Goal: Task Accomplishment & Management: Use online tool/utility

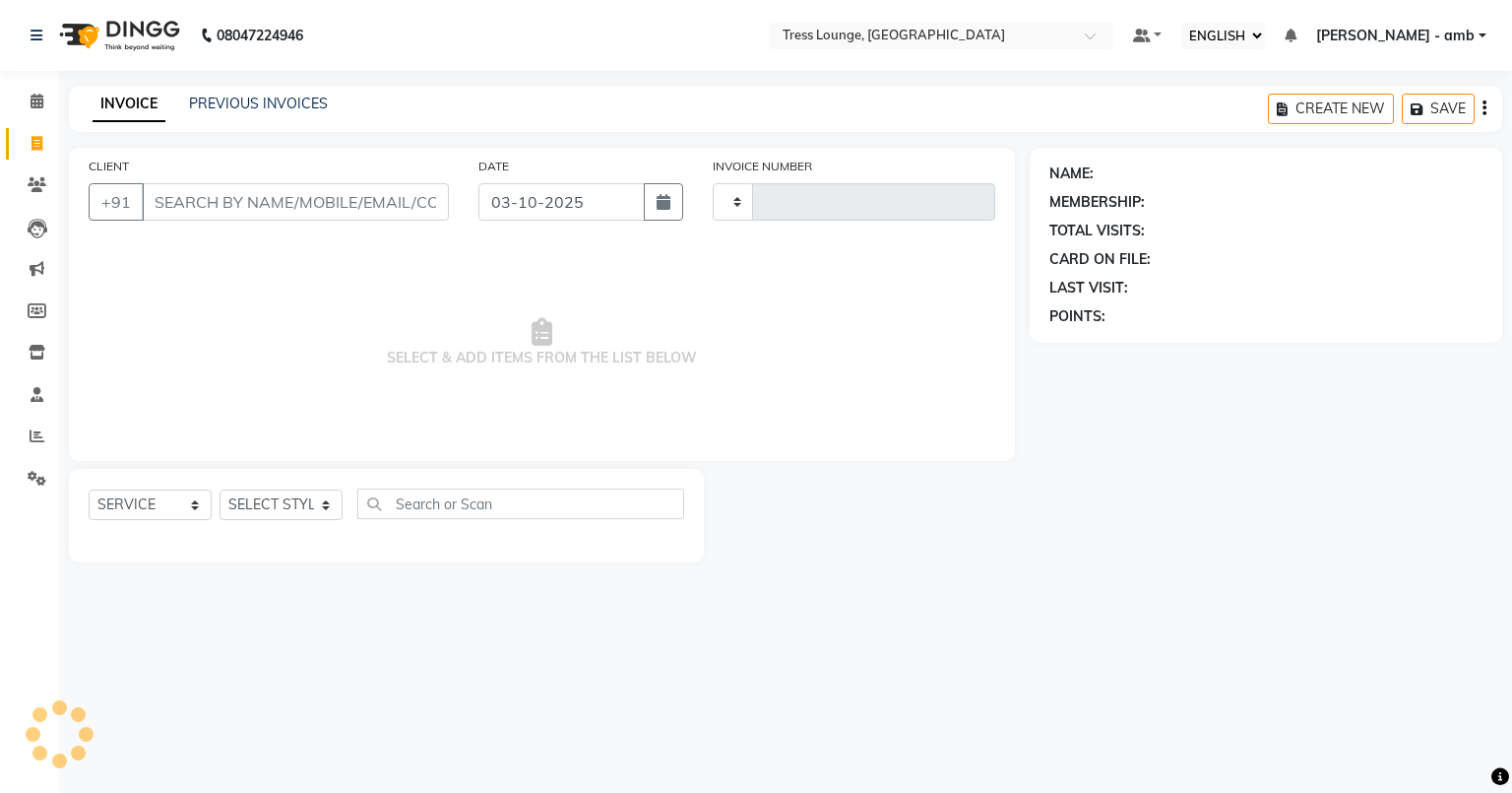
select select "ec"
select select "service"
type input "0823"
select select "5899"
click at [31, 105] on icon at bounding box center [36, 101] width 13 height 15
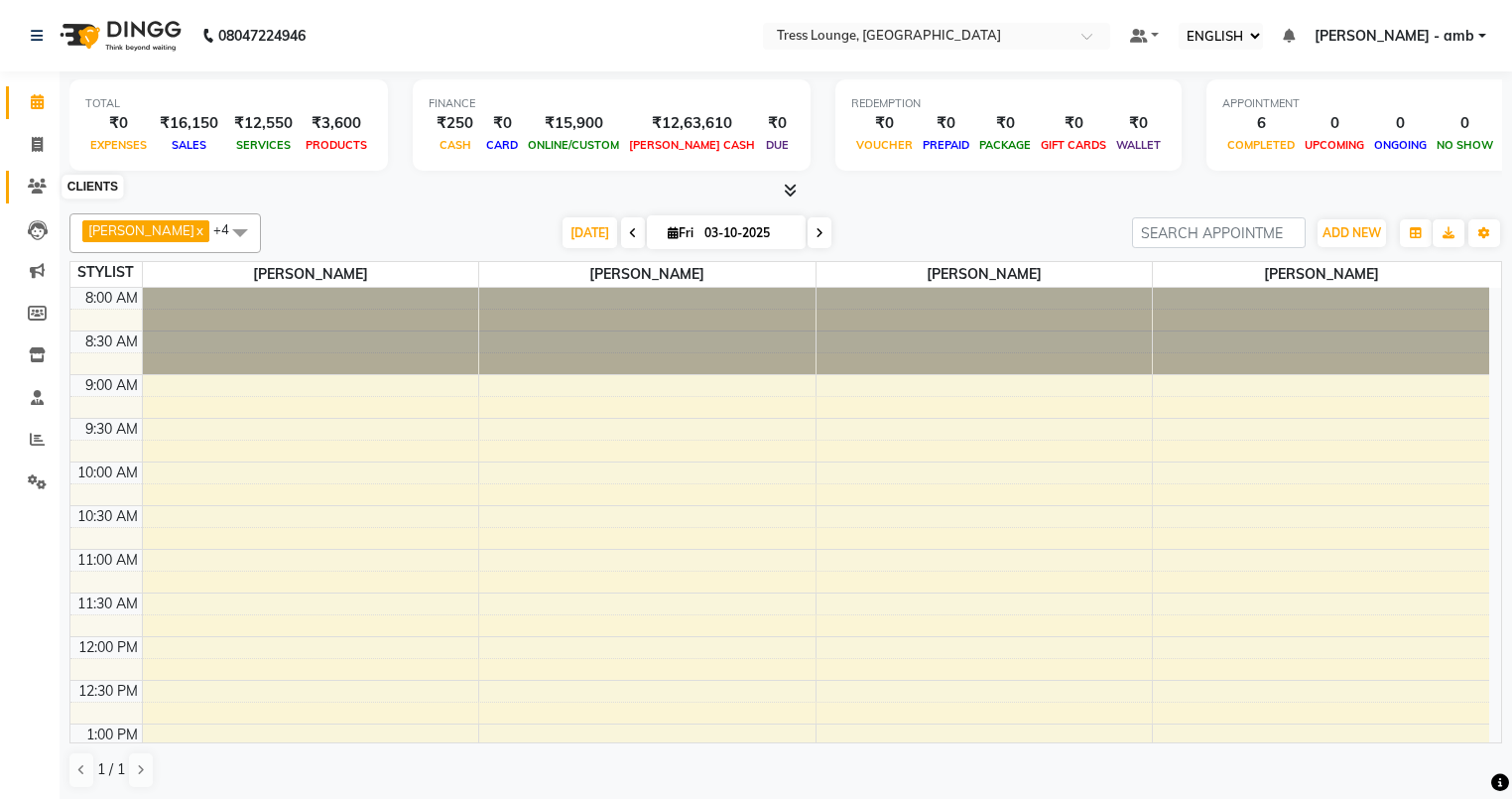
click at [37, 185] on icon at bounding box center [37, 186] width 19 height 15
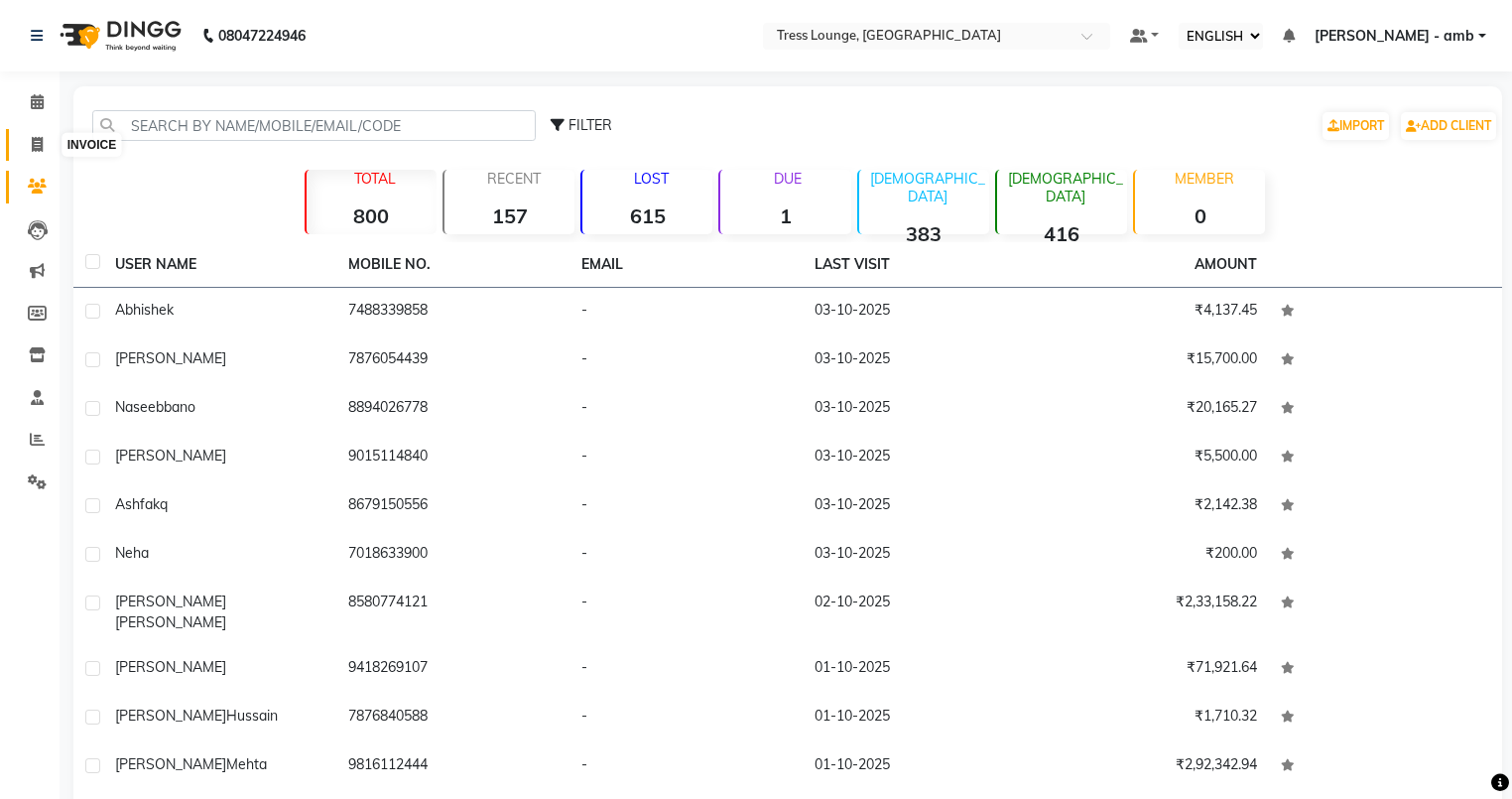
click at [36, 142] on icon at bounding box center [37, 144] width 11 height 15
select select "service"
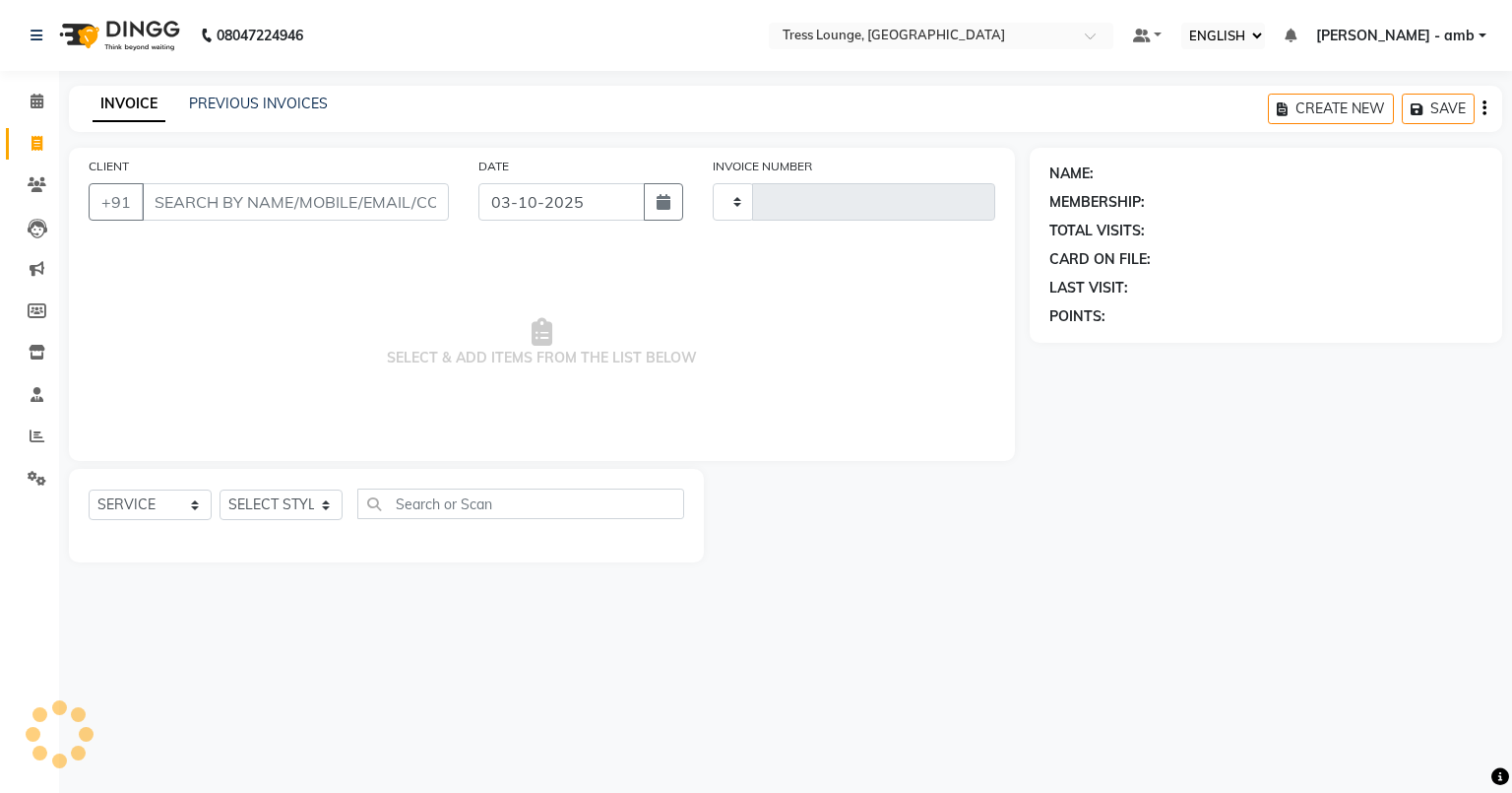
type input "0823"
select select "5899"
click at [218, 103] on link "PREVIOUS INVOICES" at bounding box center [258, 104] width 139 height 18
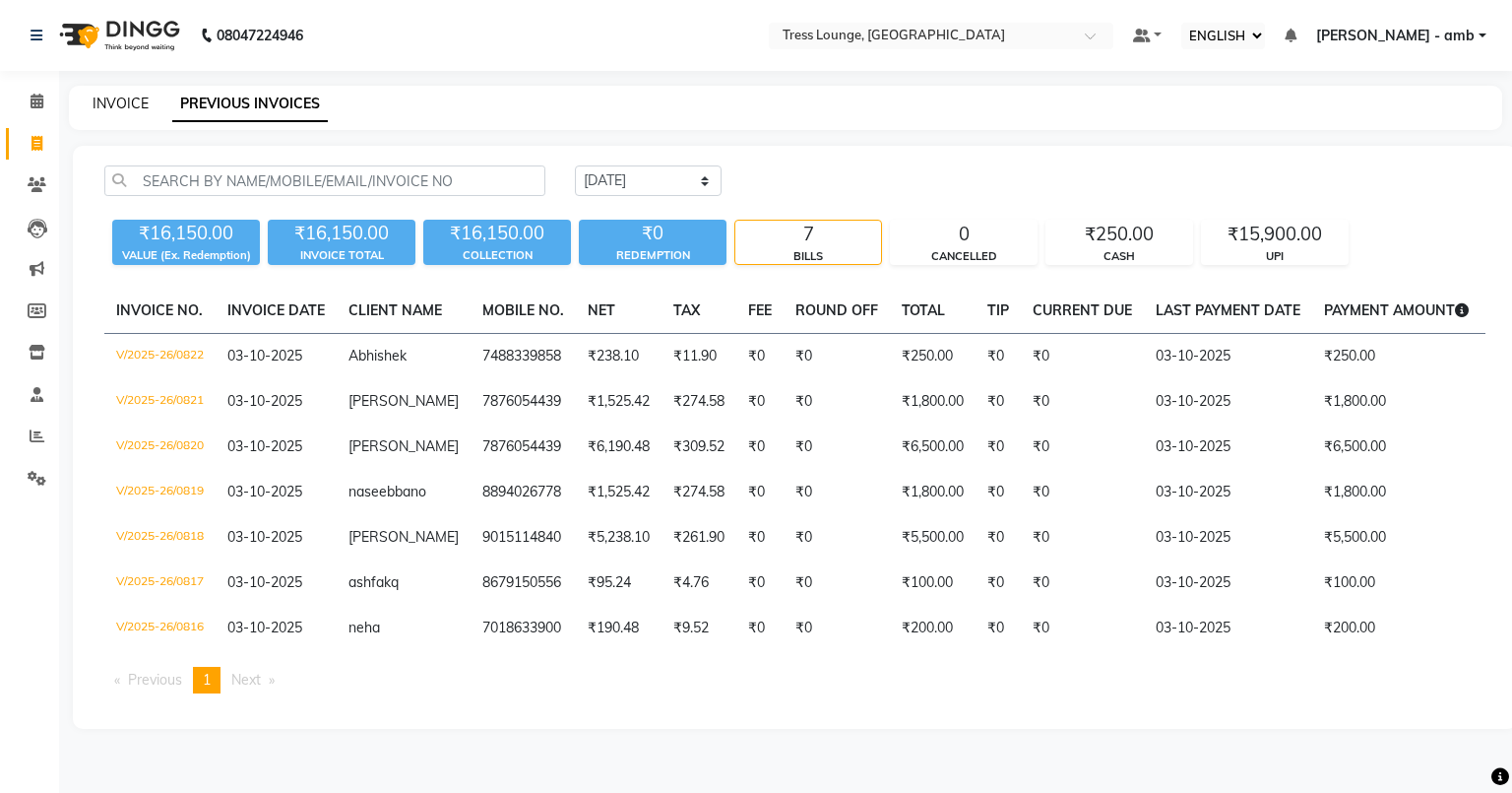
click at [132, 103] on link "INVOICE" at bounding box center [120, 104] width 56 height 18
select select "5899"
select select "service"
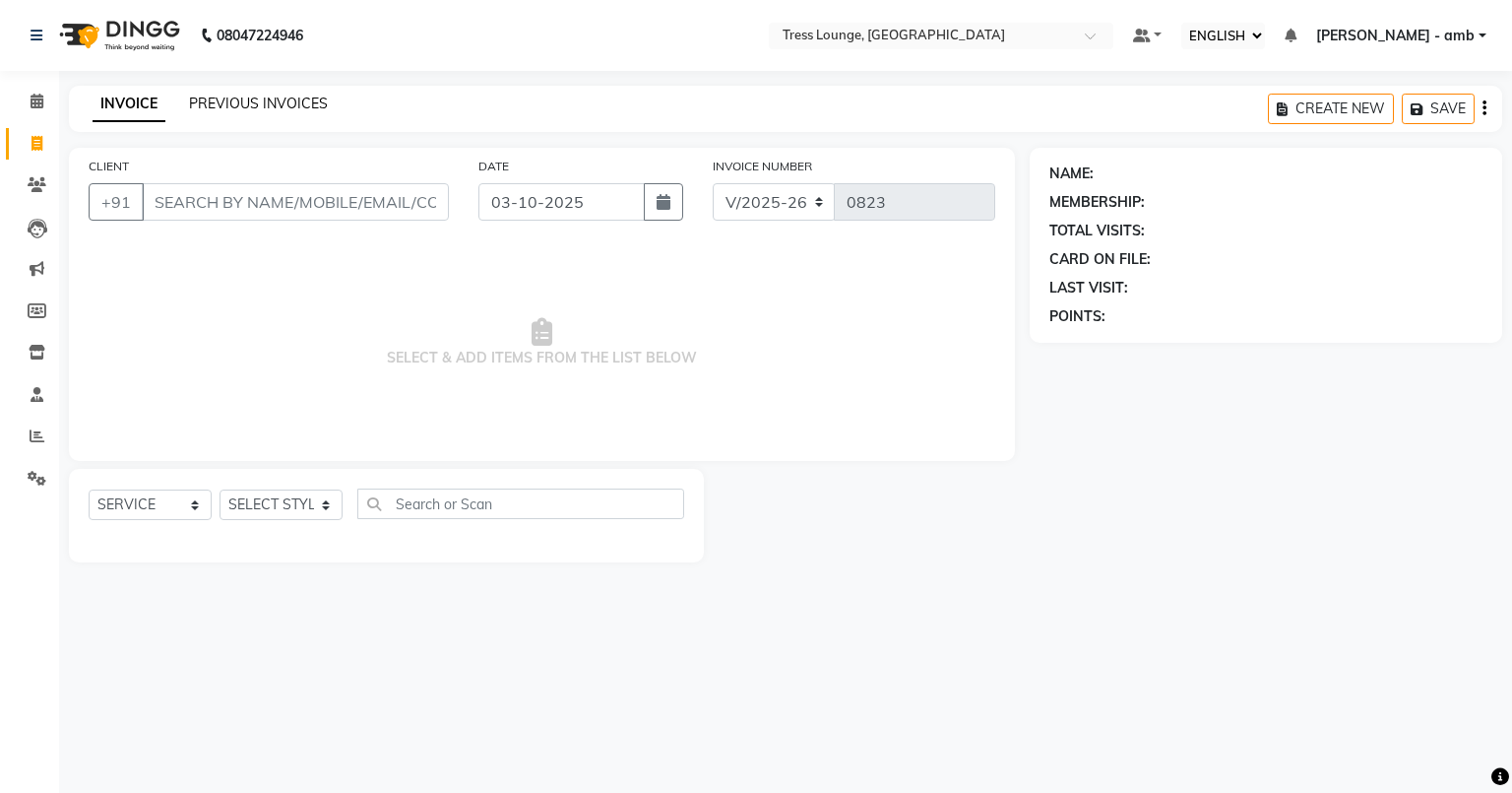
click at [229, 107] on link "PREVIOUS INVOICES" at bounding box center [258, 104] width 139 height 18
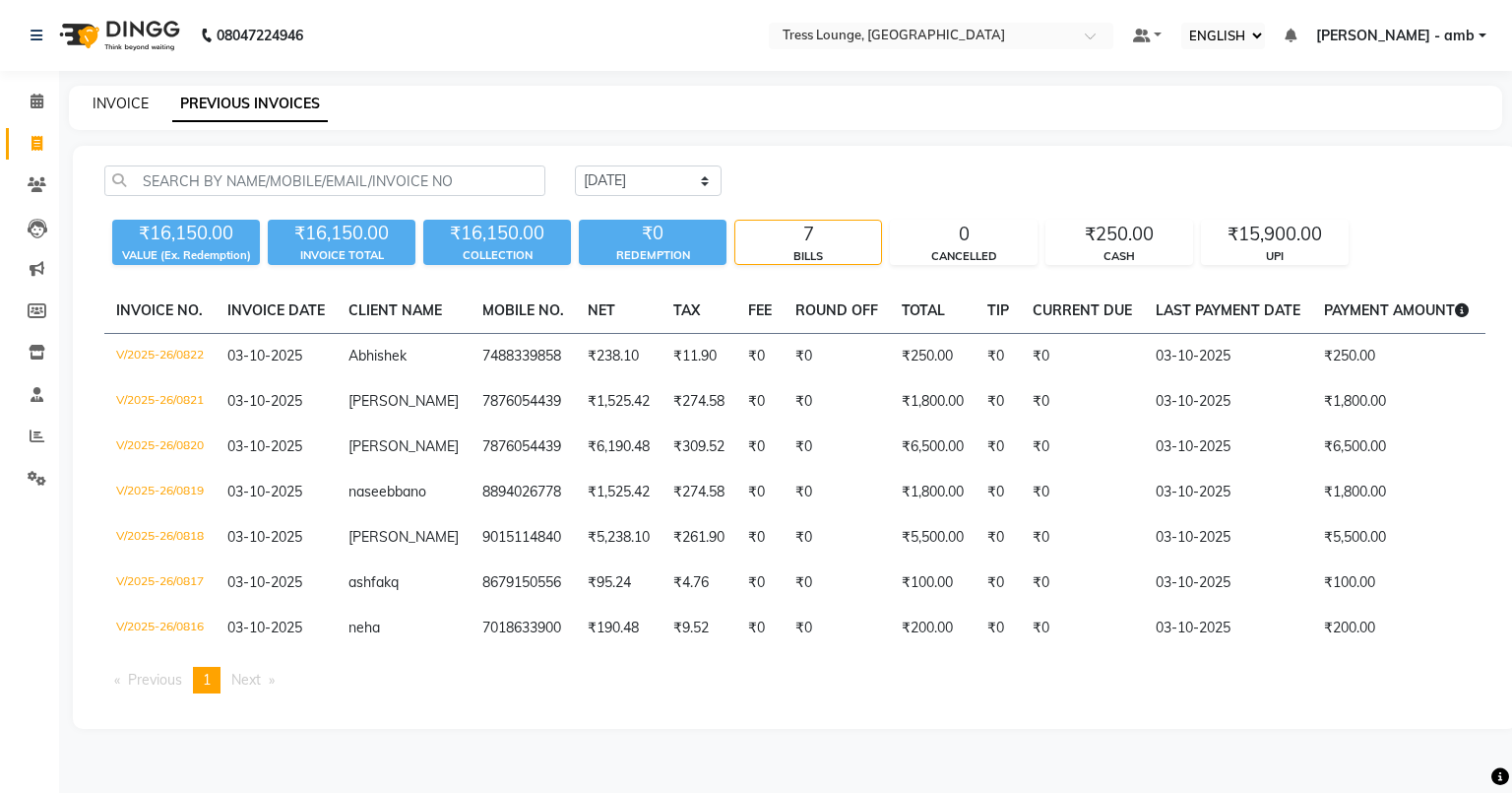
click at [116, 98] on link "INVOICE" at bounding box center [120, 104] width 56 height 18
select select "service"
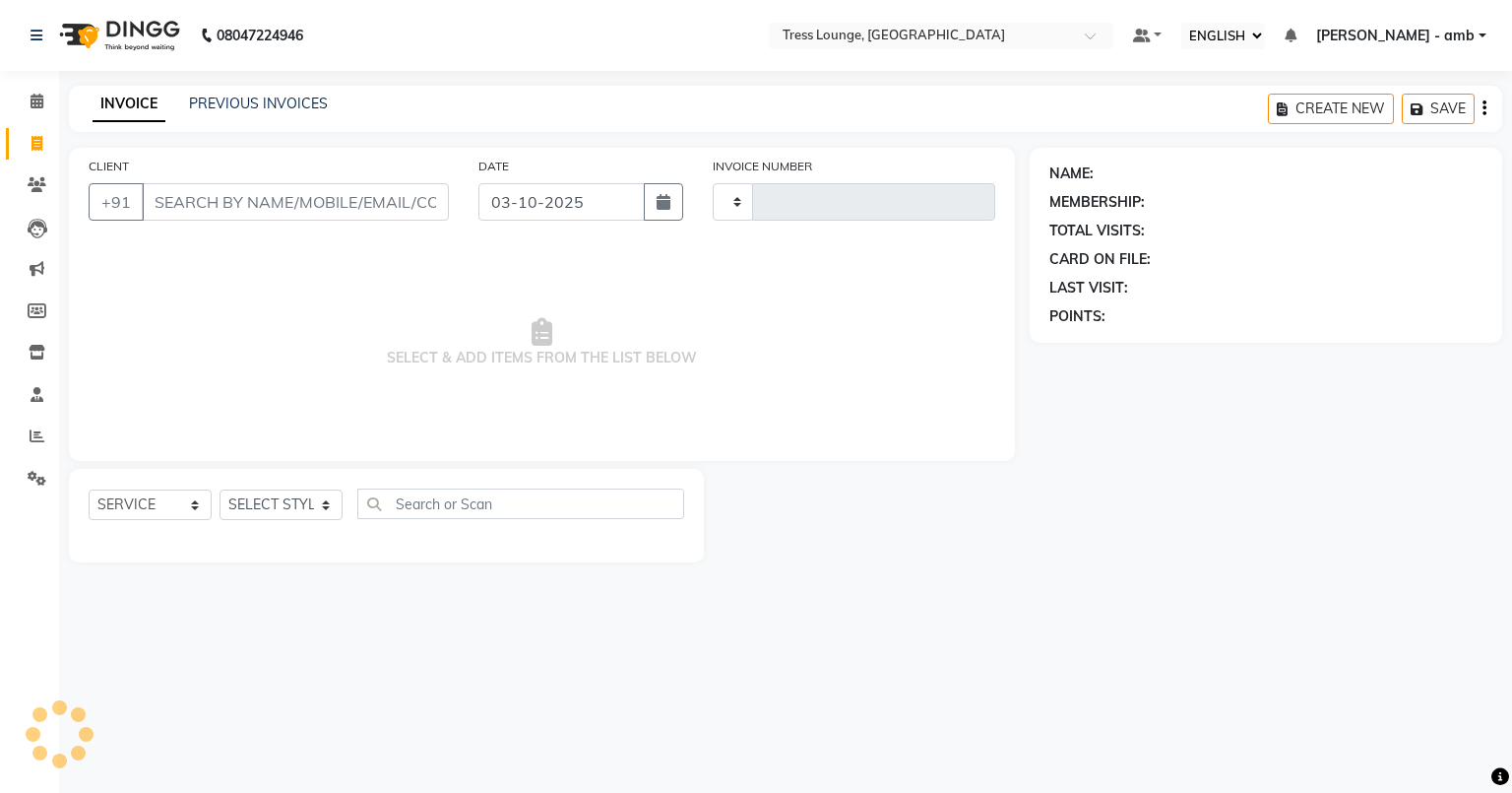
type input "0823"
select select "5899"
click at [237, 101] on link "PREVIOUS INVOICES" at bounding box center [258, 104] width 139 height 18
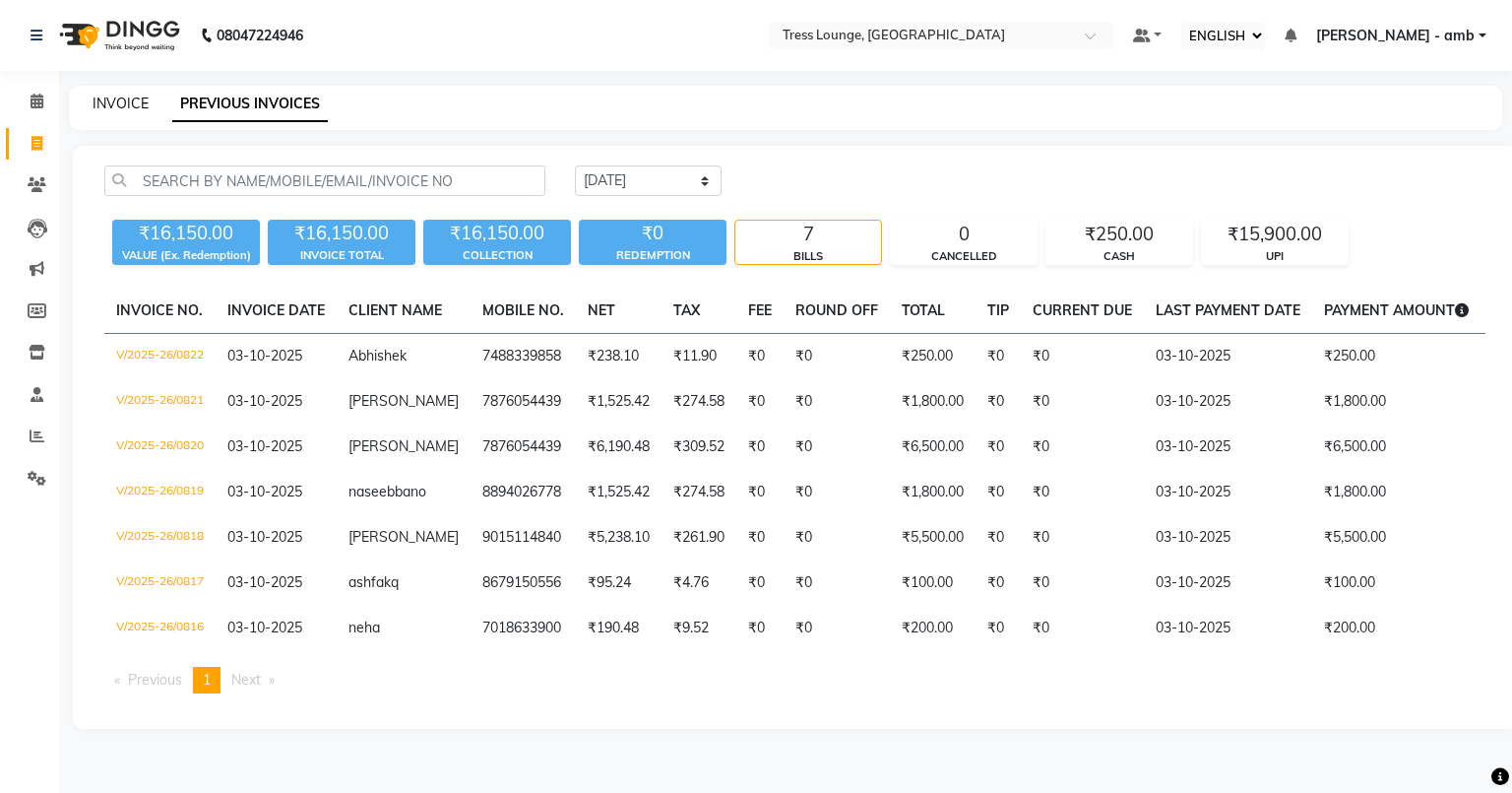
click at [113, 97] on link "INVOICE" at bounding box center [120, 104] width 56 height 18
select select "5899"
select select "service"
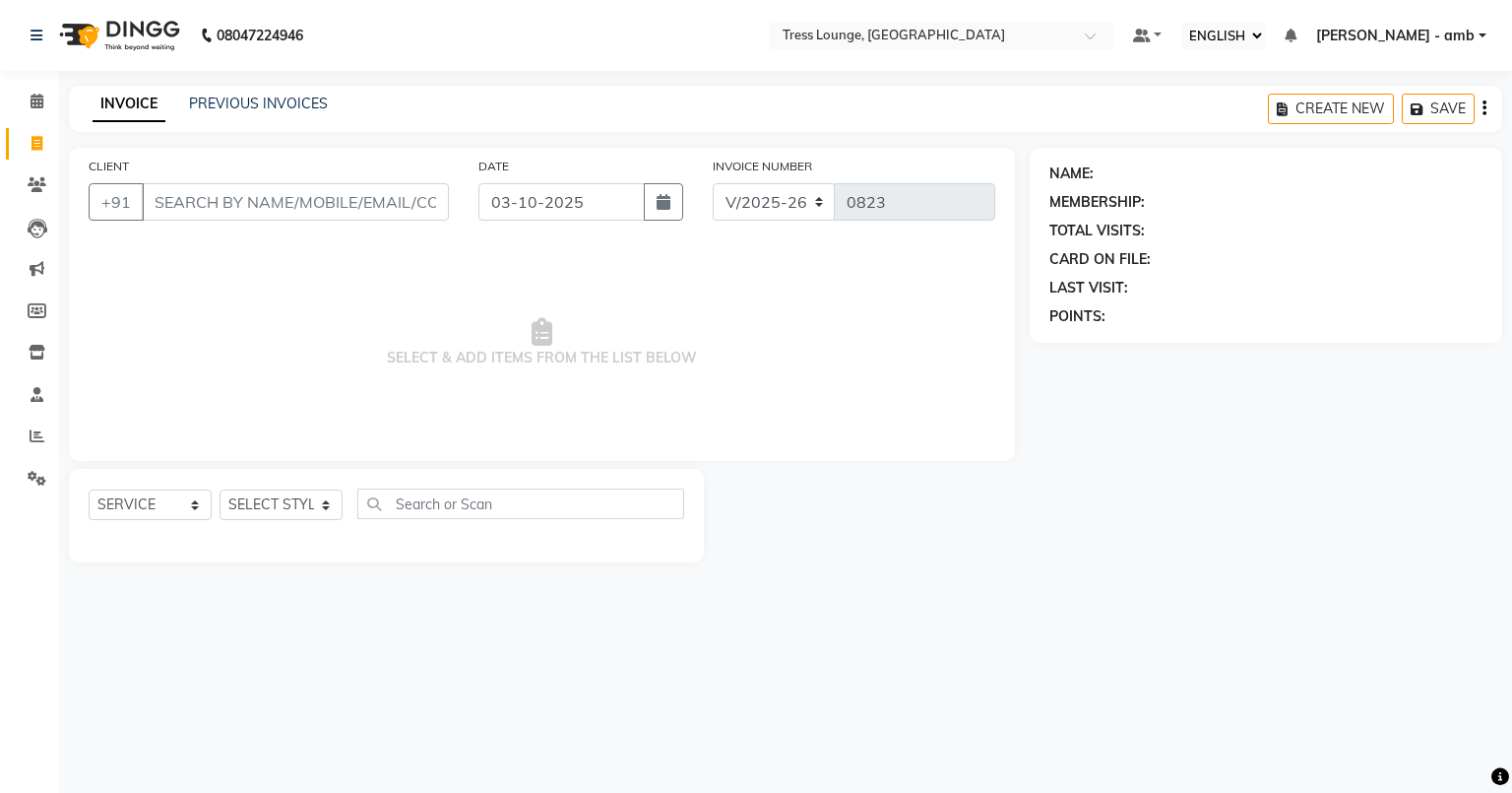
click at [193, 211] on input "CLIENT" at bounding box center [295, 202] width 307 height 37
click at [258, 105] on link "PREVIOUS INVOICES" at bounding box center [258, 104] width 139 height 18
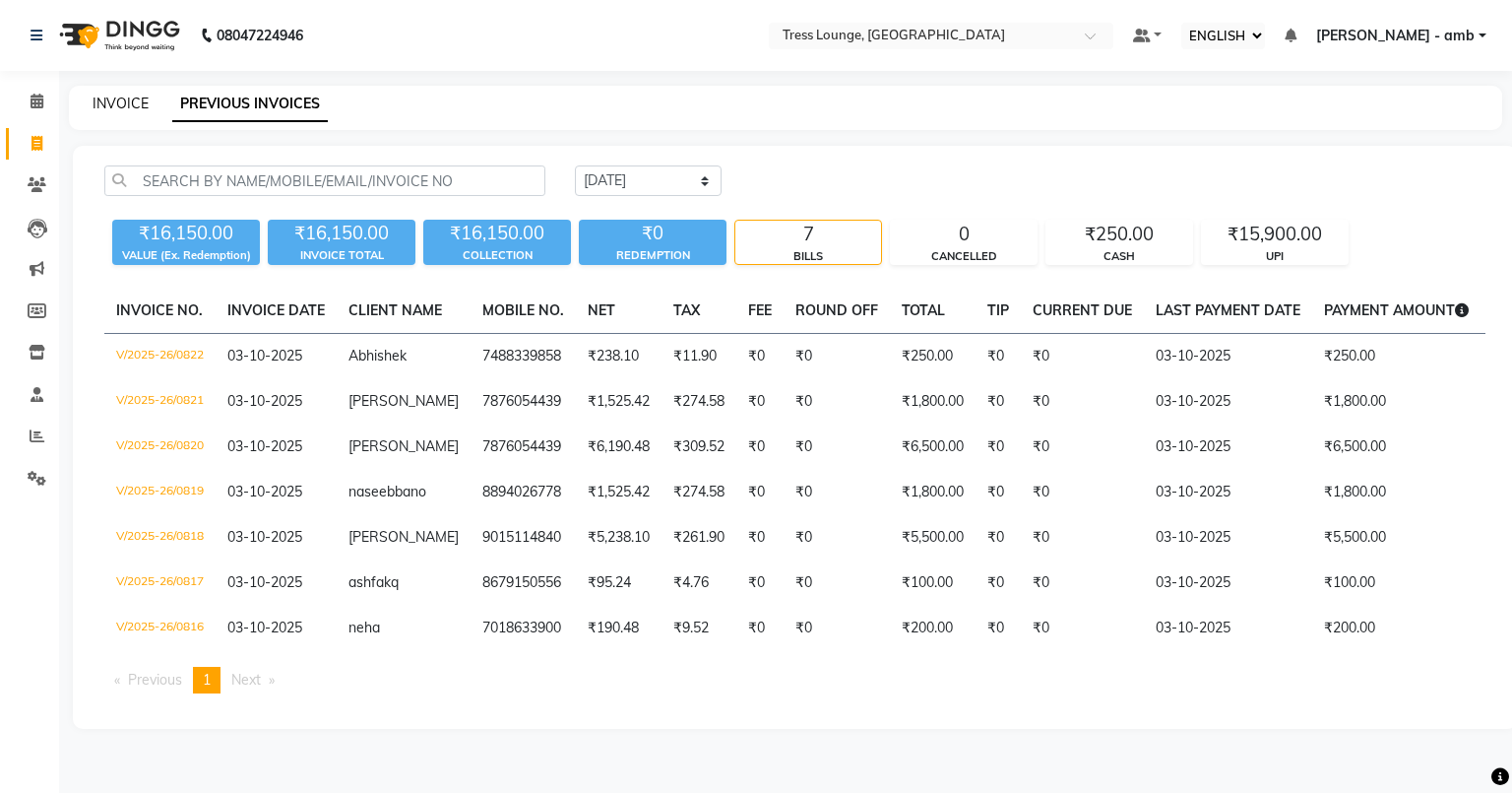
click at [119, 107] on link "INVOICE" at bounding box center [120, 104] width 56 height 18
select select "service"
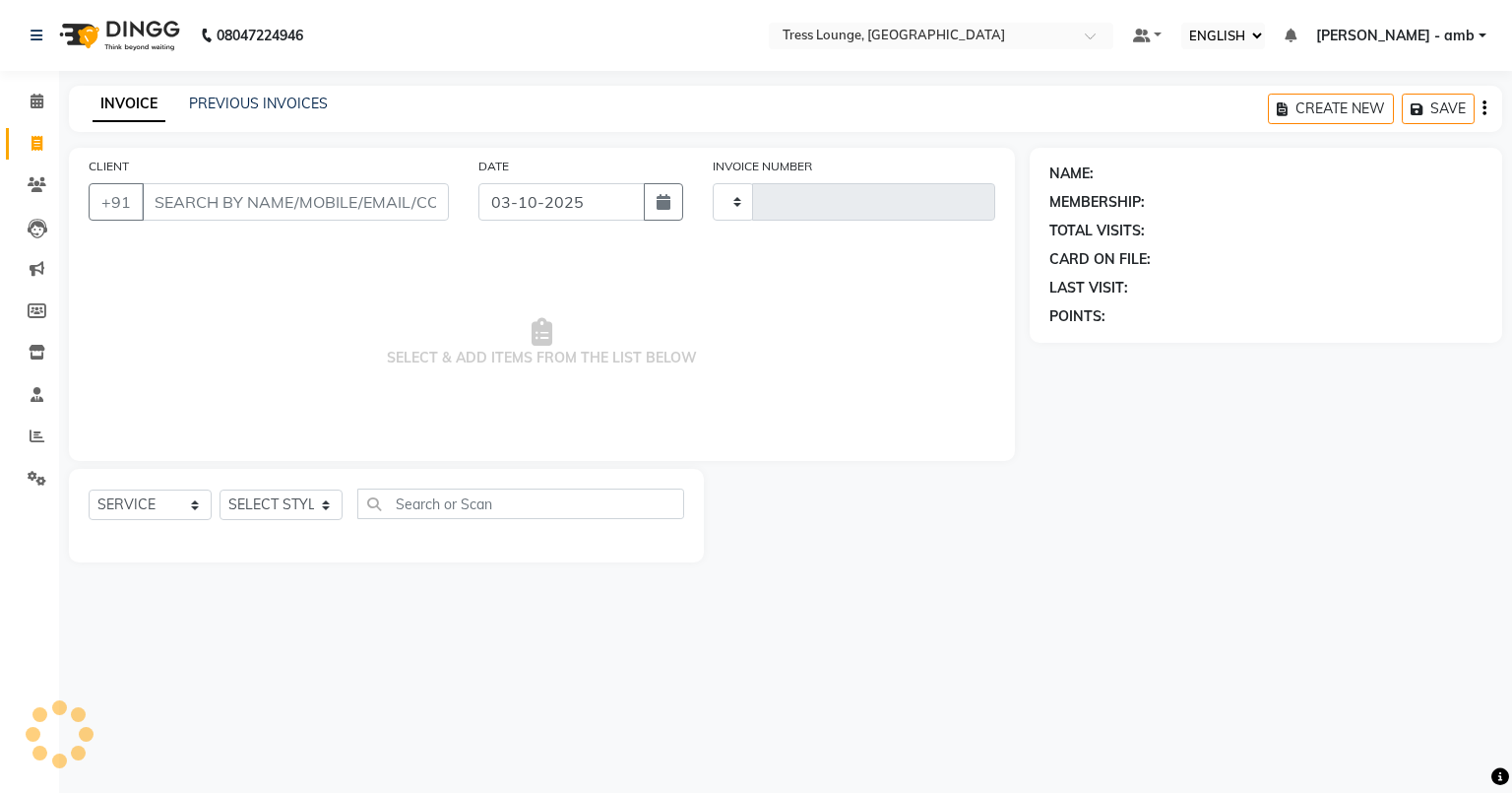
type input "0823"
select select "5899"
